Goal: Task Accomplishment & Management: Manage account settings

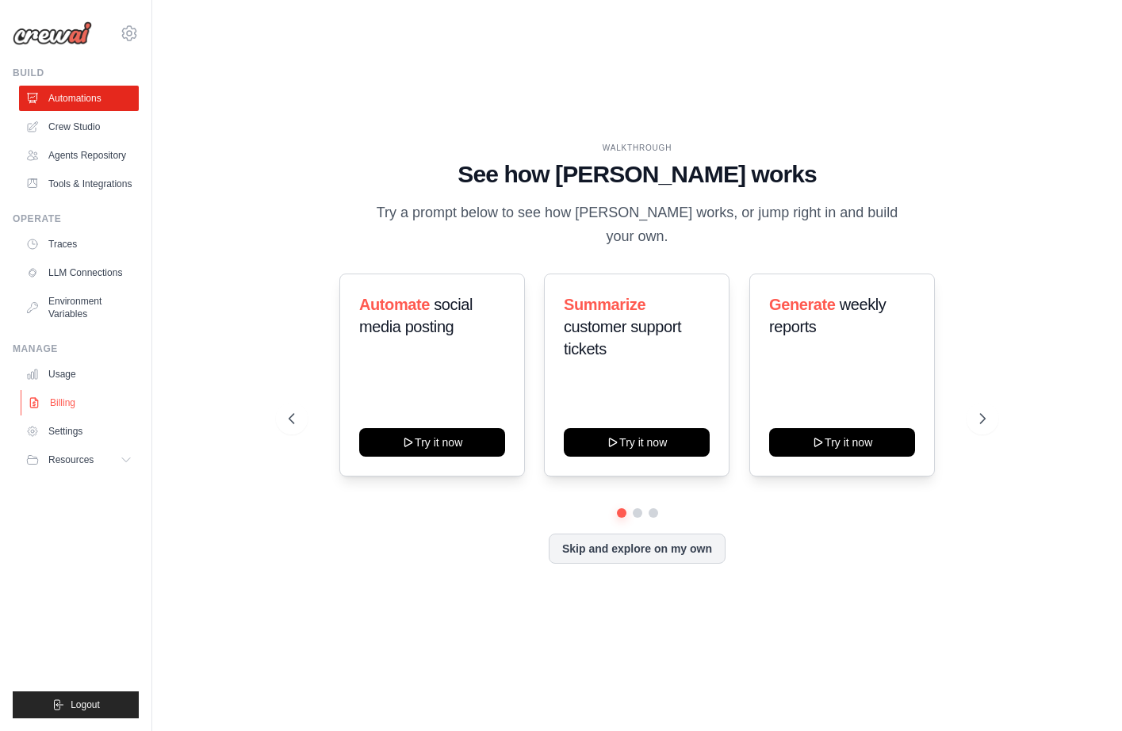
click at [53, 415] on link "Billing" at bounding box center [81, 402] width 120 height 25
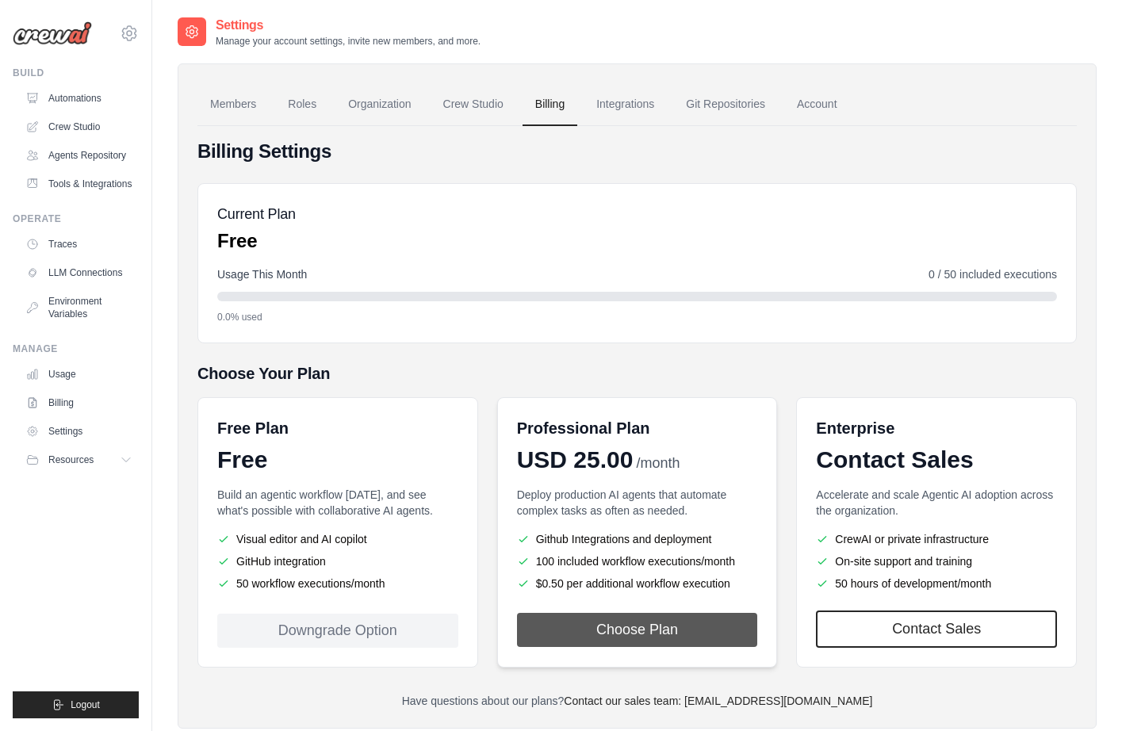
click at [610, 625] on button "Choose Plan" at bounding box center [637, 630] width 241 height 34
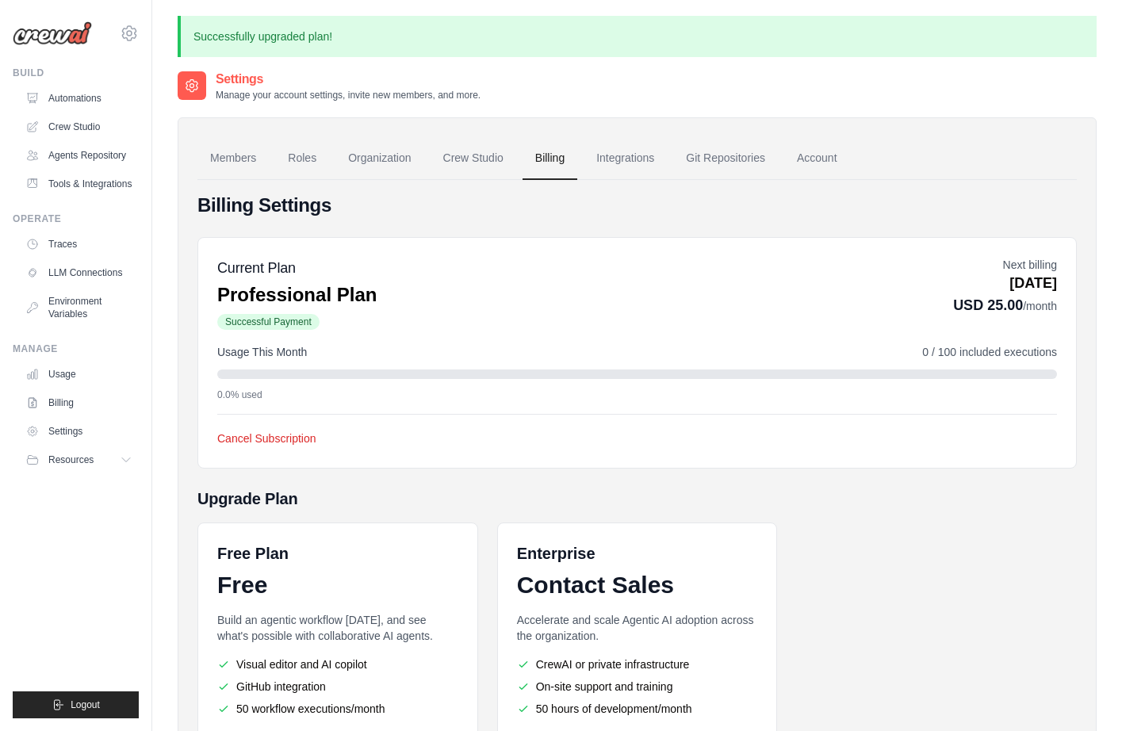
click at [570, 163] on link "Billing" at bounding box center [549, 158] width 55 height 43
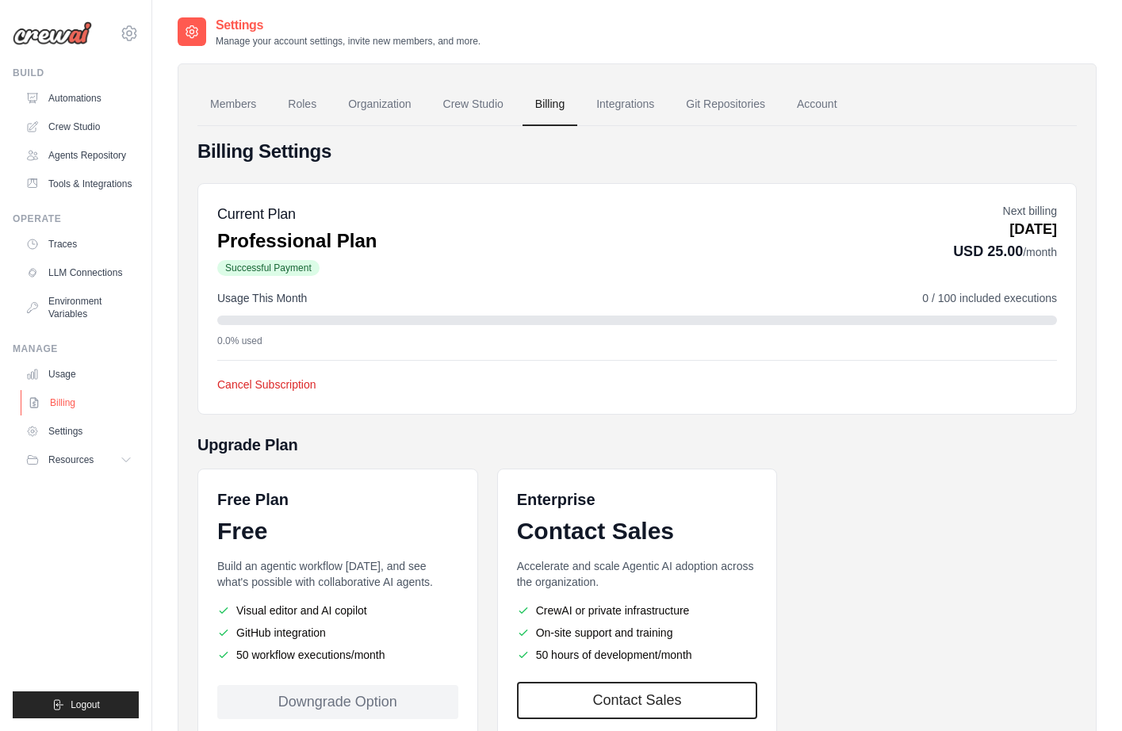
click at [73, 415] on link "Billing" at bounding box center [81, 402] width 120 height 25
click at [832, 109] on link "Account" at bounding box center [817, 104] width 66 height 43
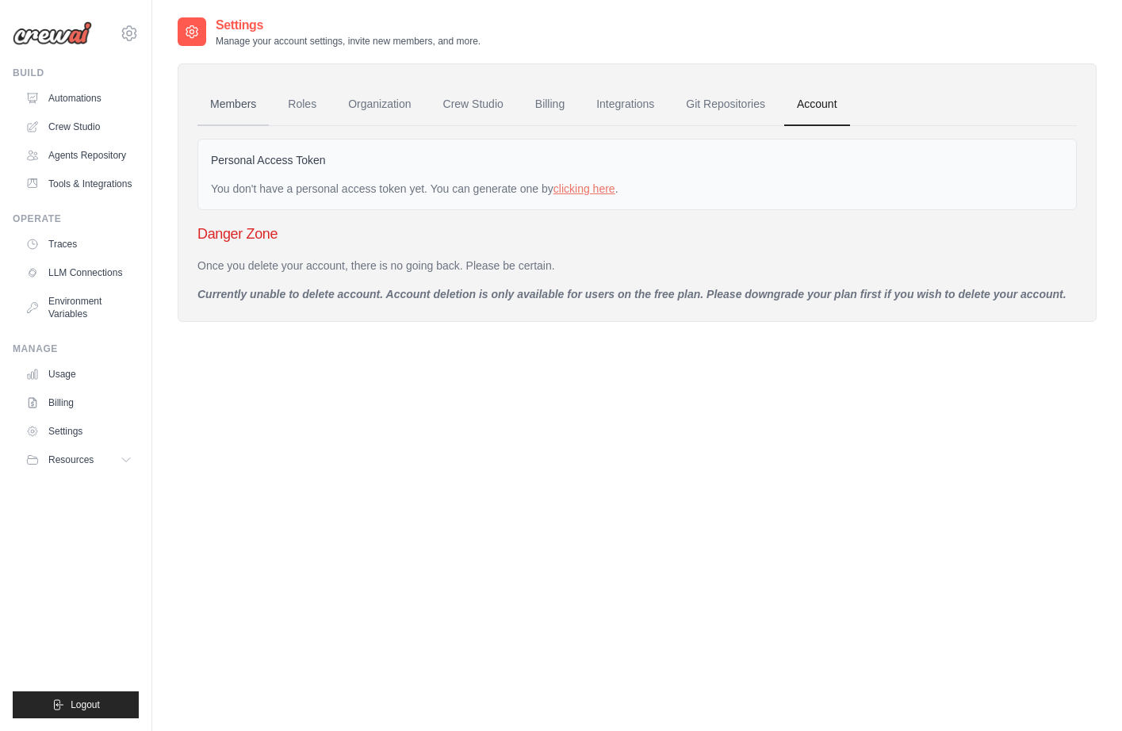
click at [228, 104] on link "Members" at bounding box center [232, 104] width 71 height 43
